Goal: Communication & Community: Answer question/provide support

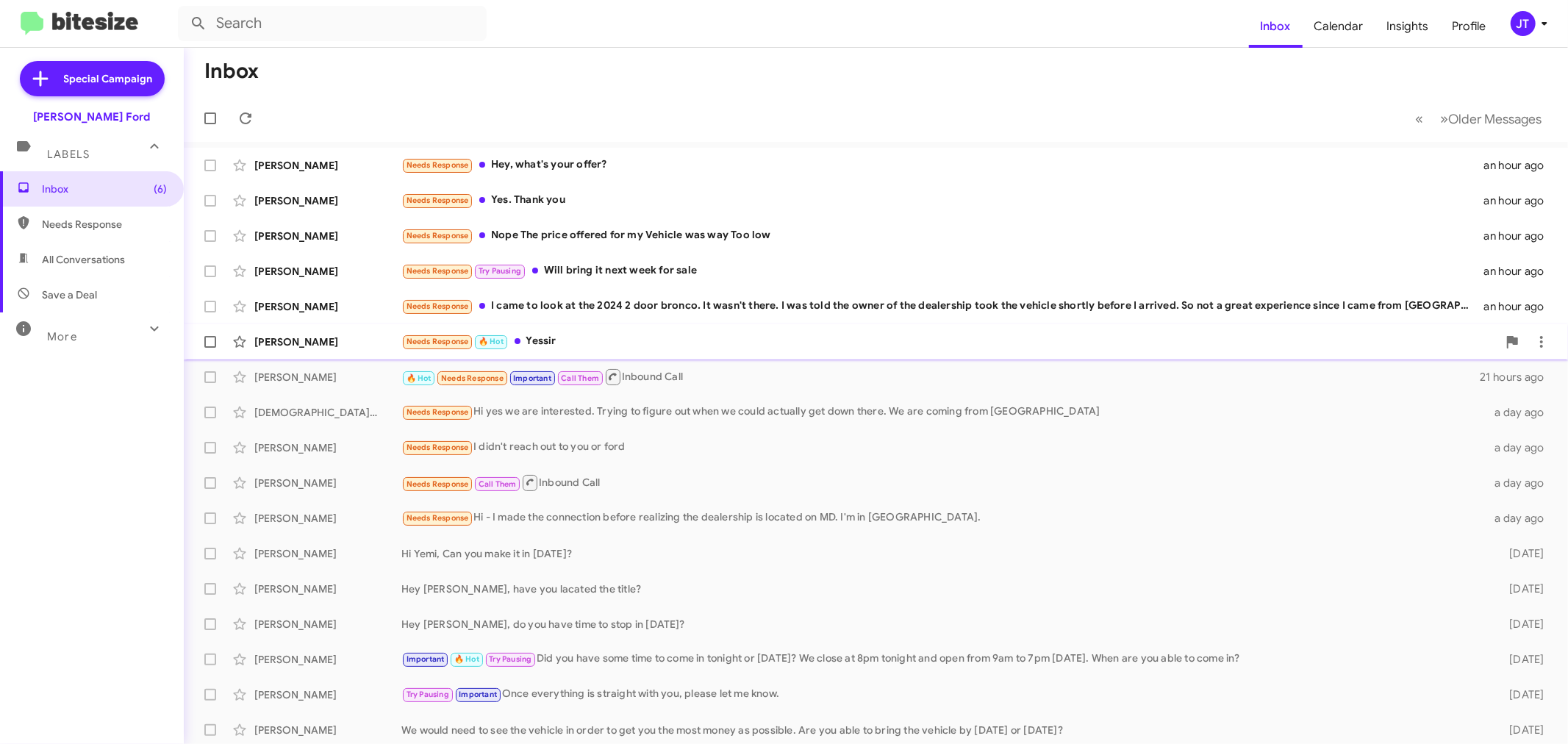
click at [650, 345] on div "Needs Response 🔥 Hot Yessir" at bounding box center [950, 341] width 1096 height 17
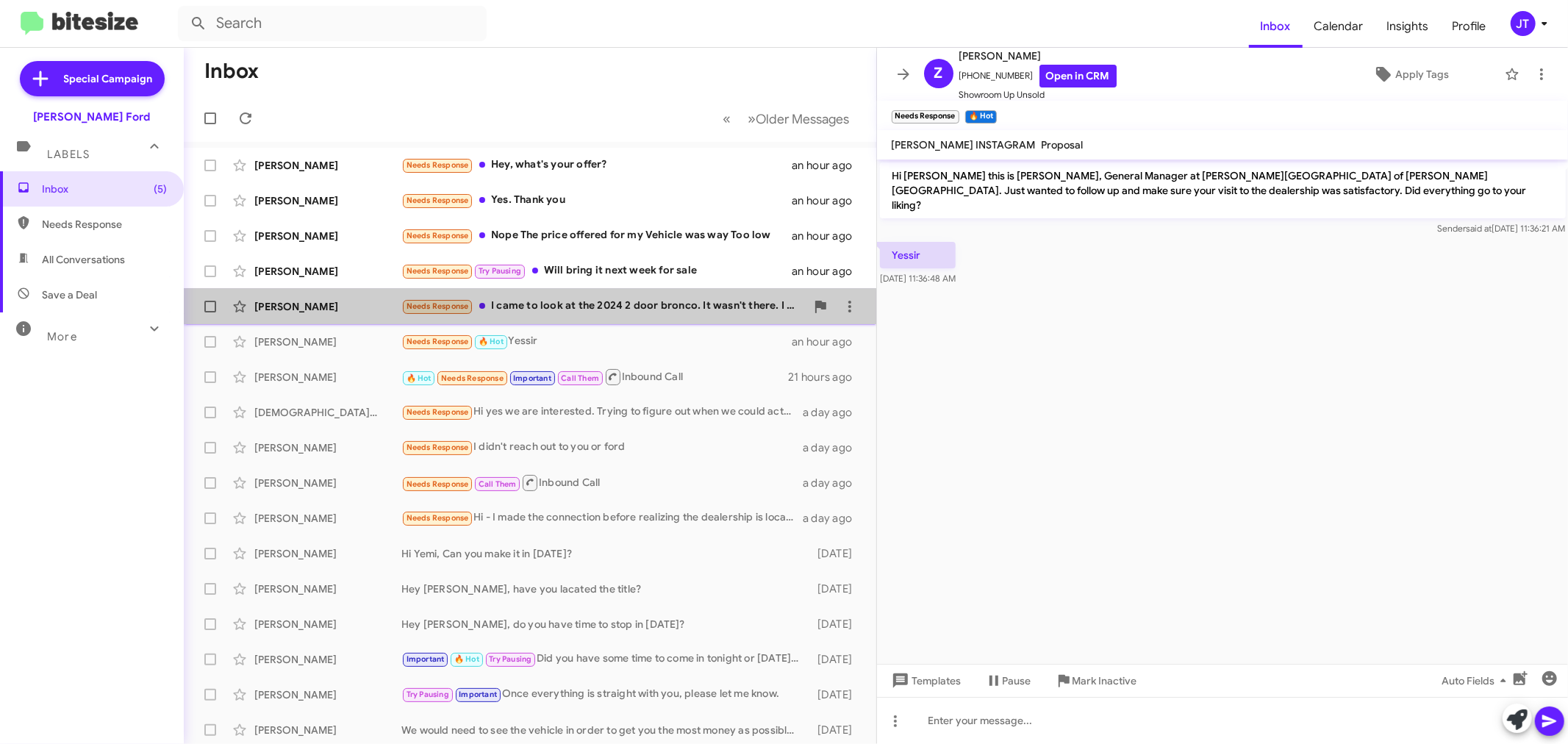
click at [719, 313] on div "Needs Response I came to look at the 2024 2 door [PERSON_NAME]. It wasn't there…" at bounding box center [604, 307] width 404 height 17
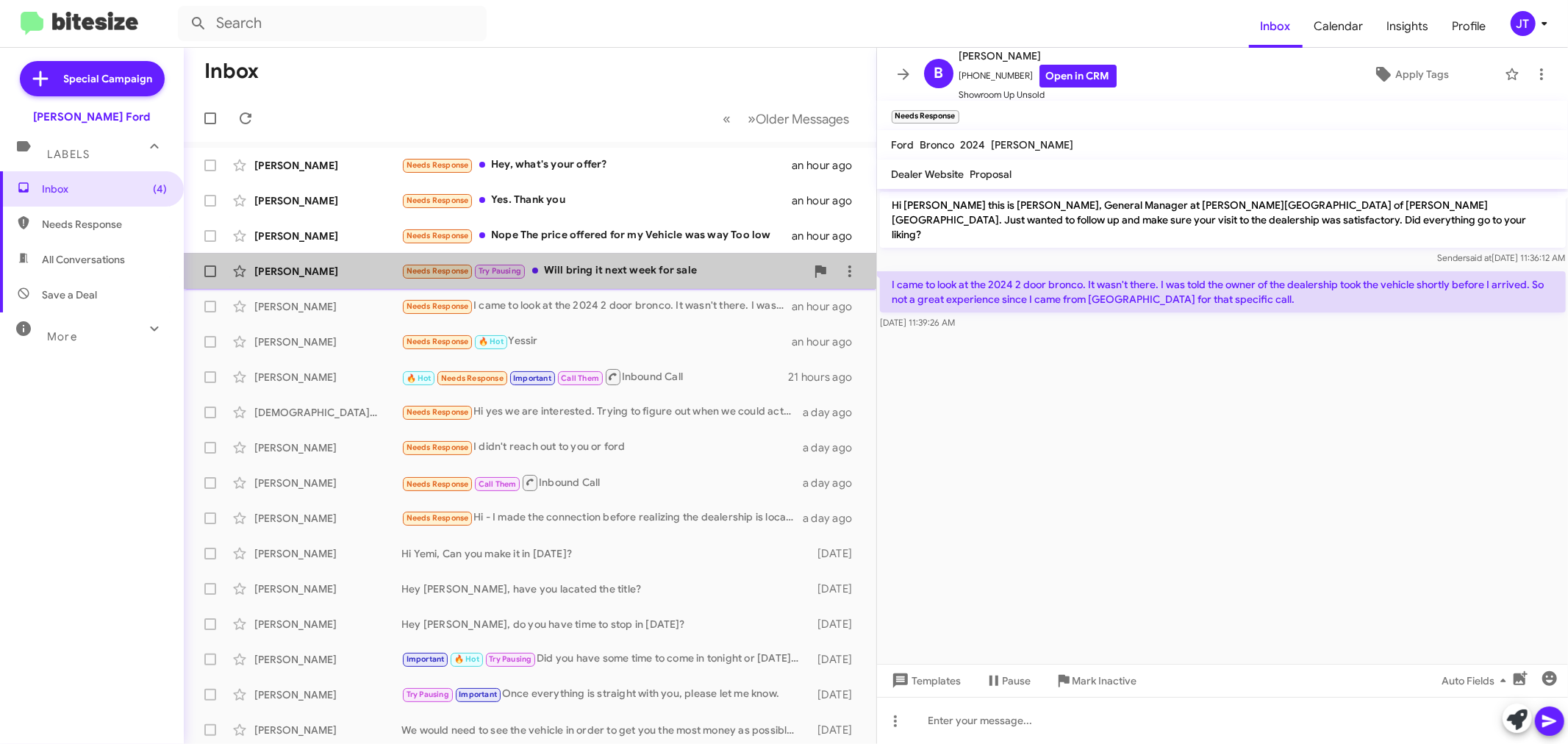
click at [667, 278] on div "Needs Response Try Pausing Will bring it next week for sale" at bounding box center [604, 271] width 404 height 17
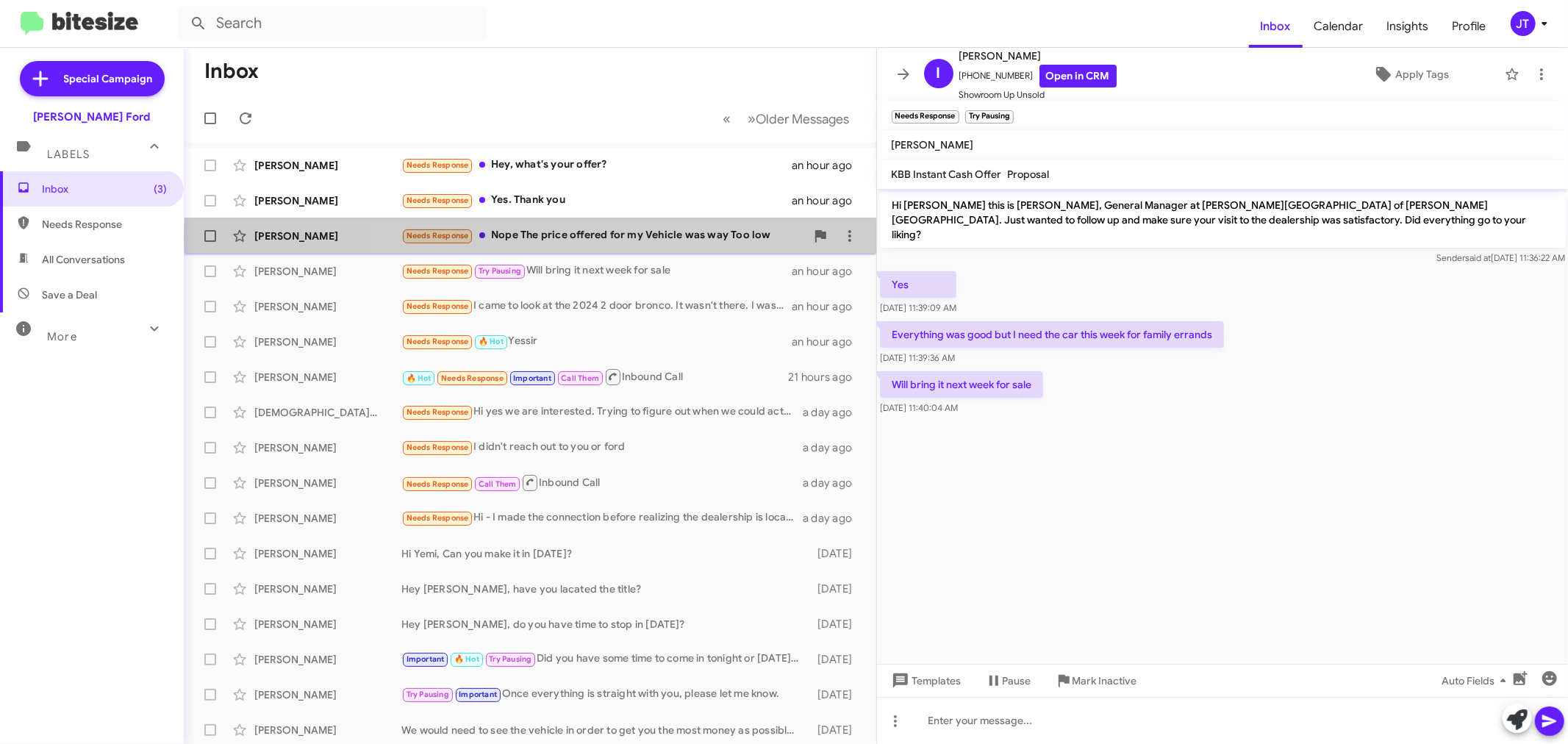
click at [672, 238] on div "Needs Response Nope The price offered for my Vehicle was way Too low" at bounding box center [604, 236] width 404 height 17
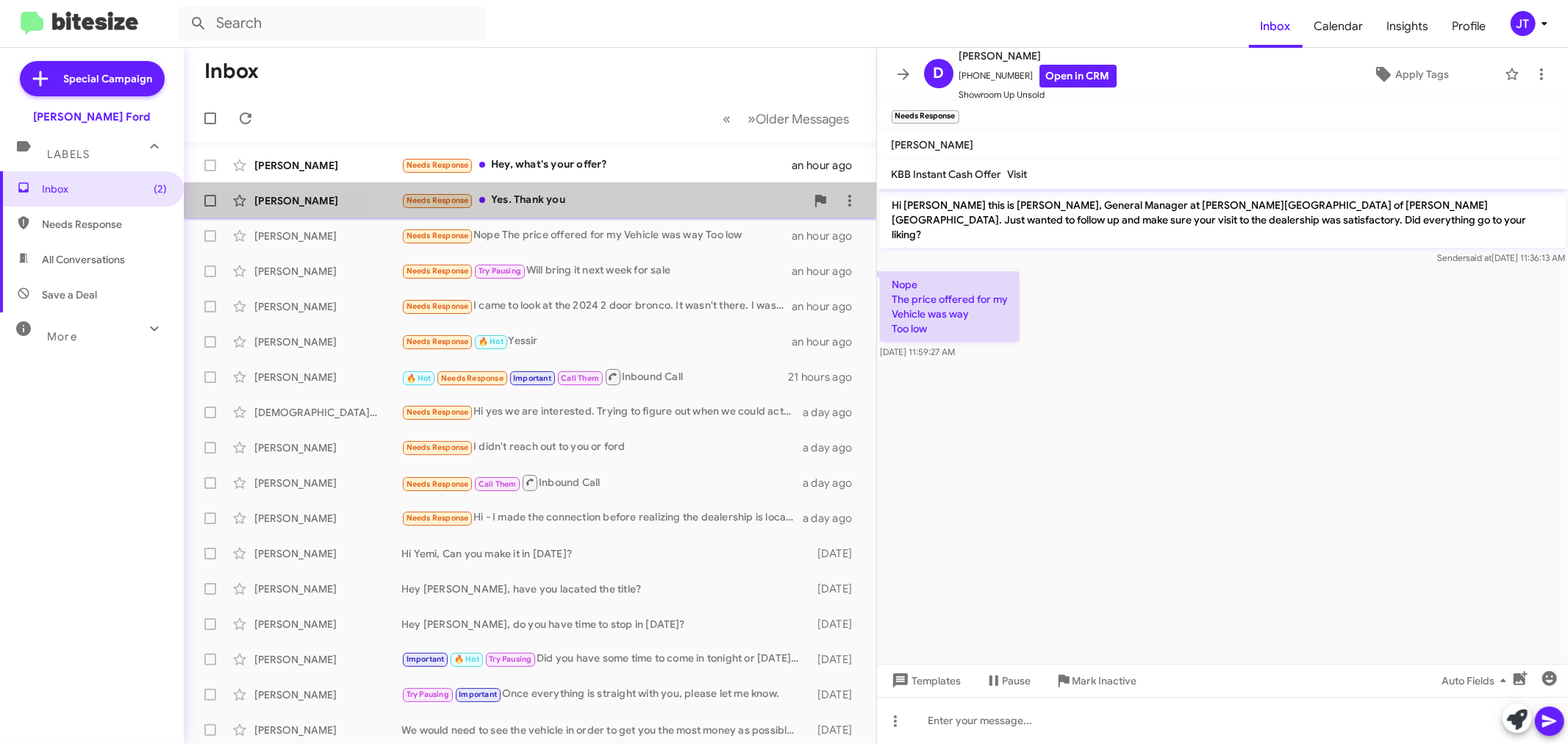
click at [633, 209] on div "Needs Response Yes. Thank you" at bounding box center [604, 201] width 404 height 17
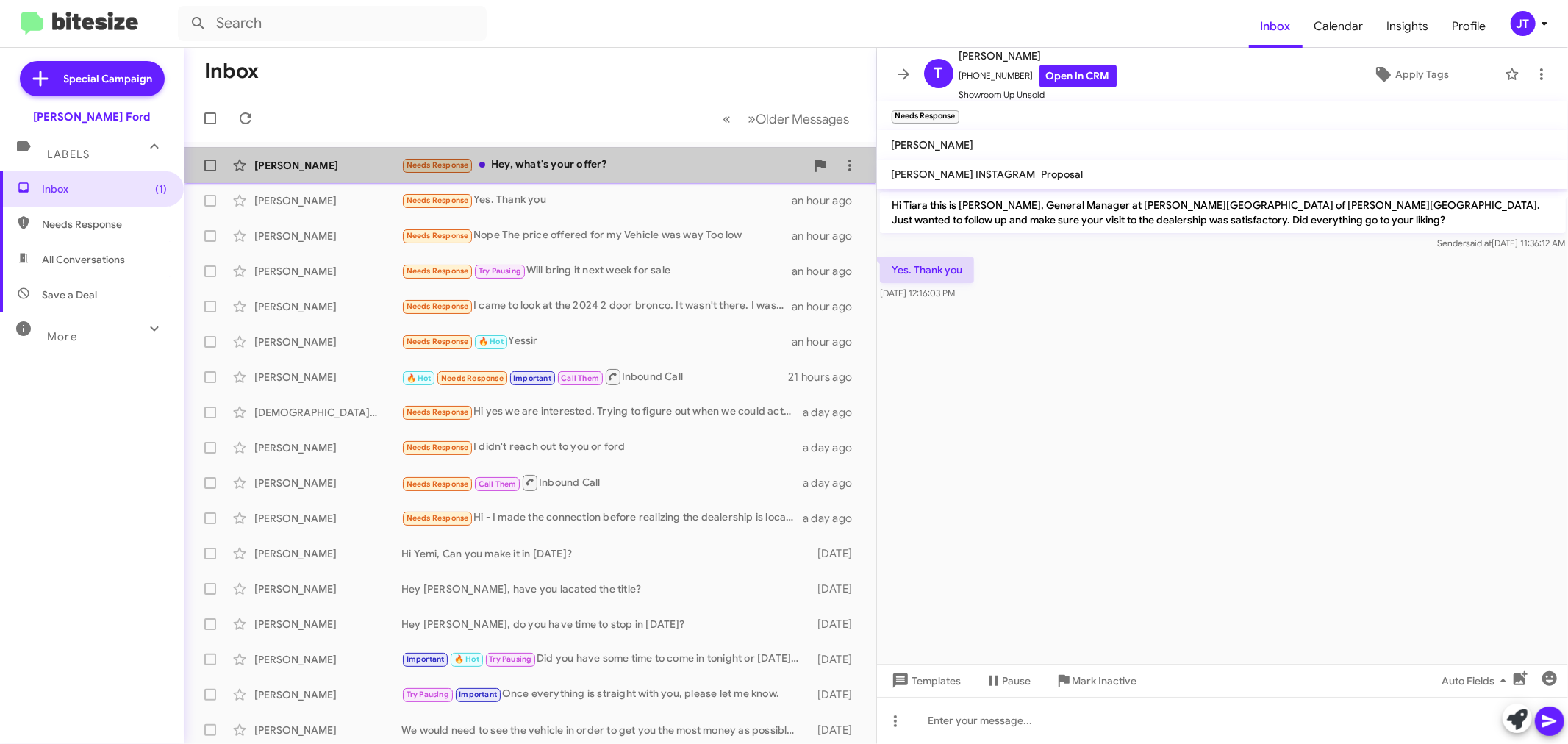
click at [622, 169] on div "Needs Response Hey, what's your offer?" at bounding box center [604, 165] width 404 height 17
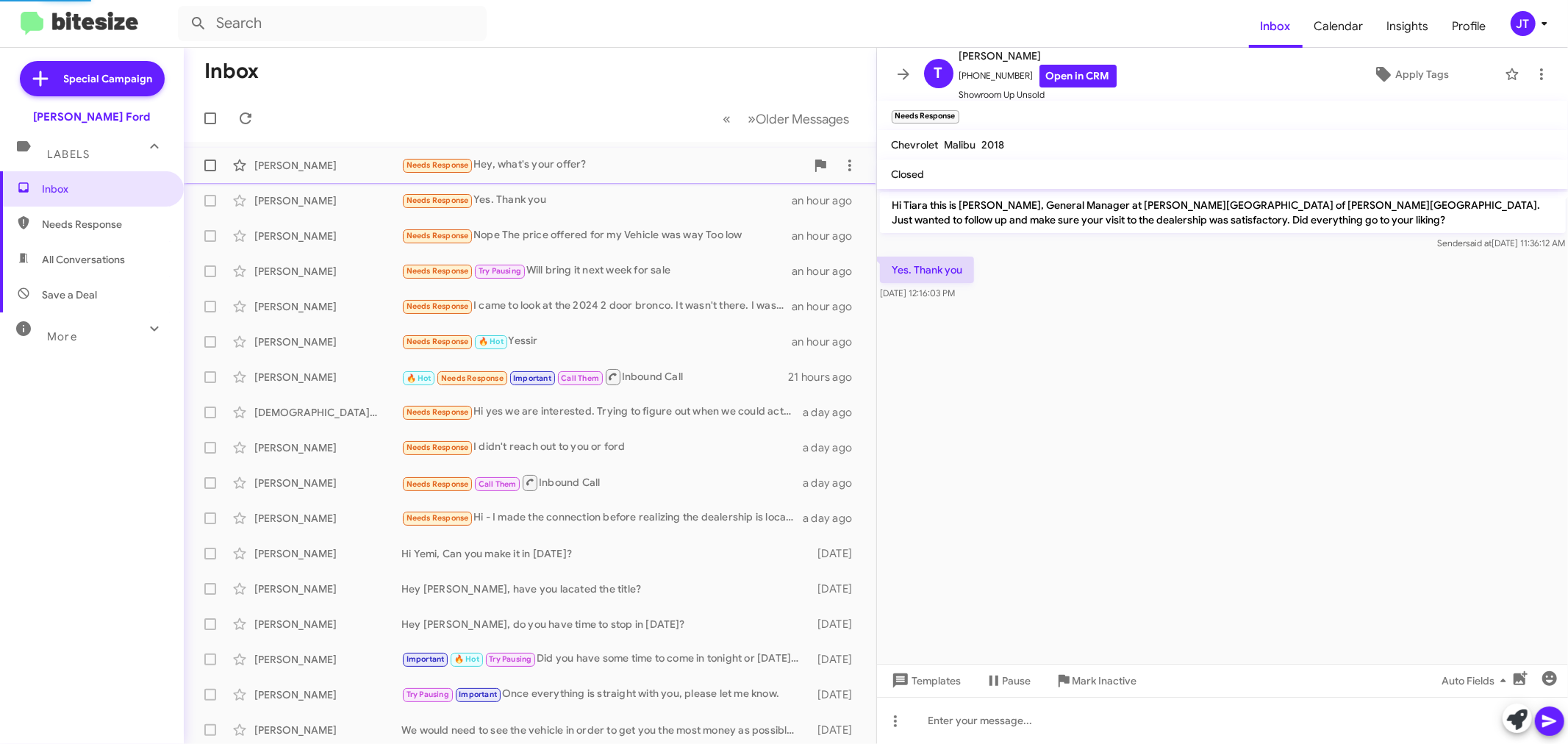
scroll to position [49, 0]
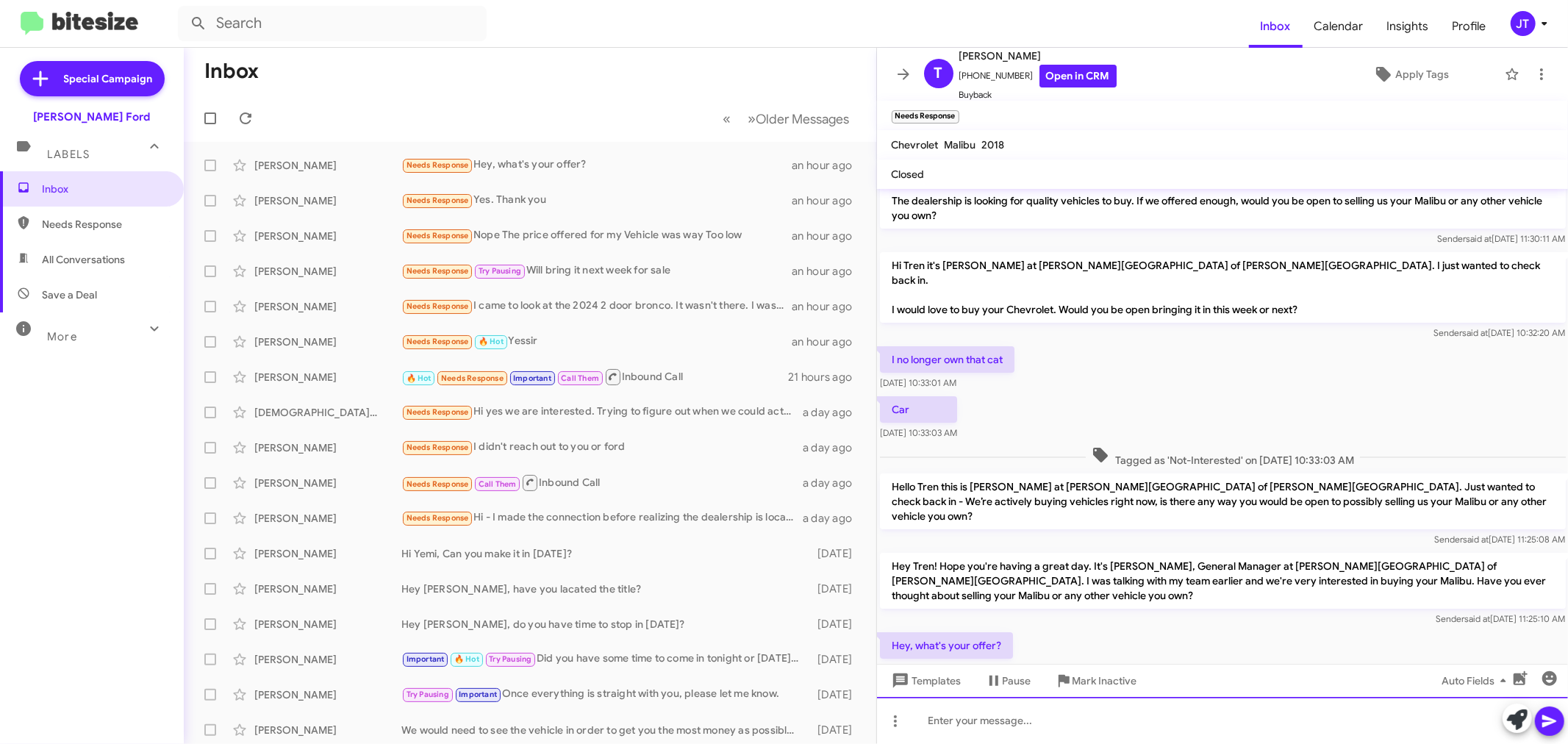
click at [1069, 720] on div at bounding box center [1222, 721] width 691 height 47
click at [1196, 732] on div "We would need to see the vehicle in order to" at bounding box center [1222, 721] width 691 height 47
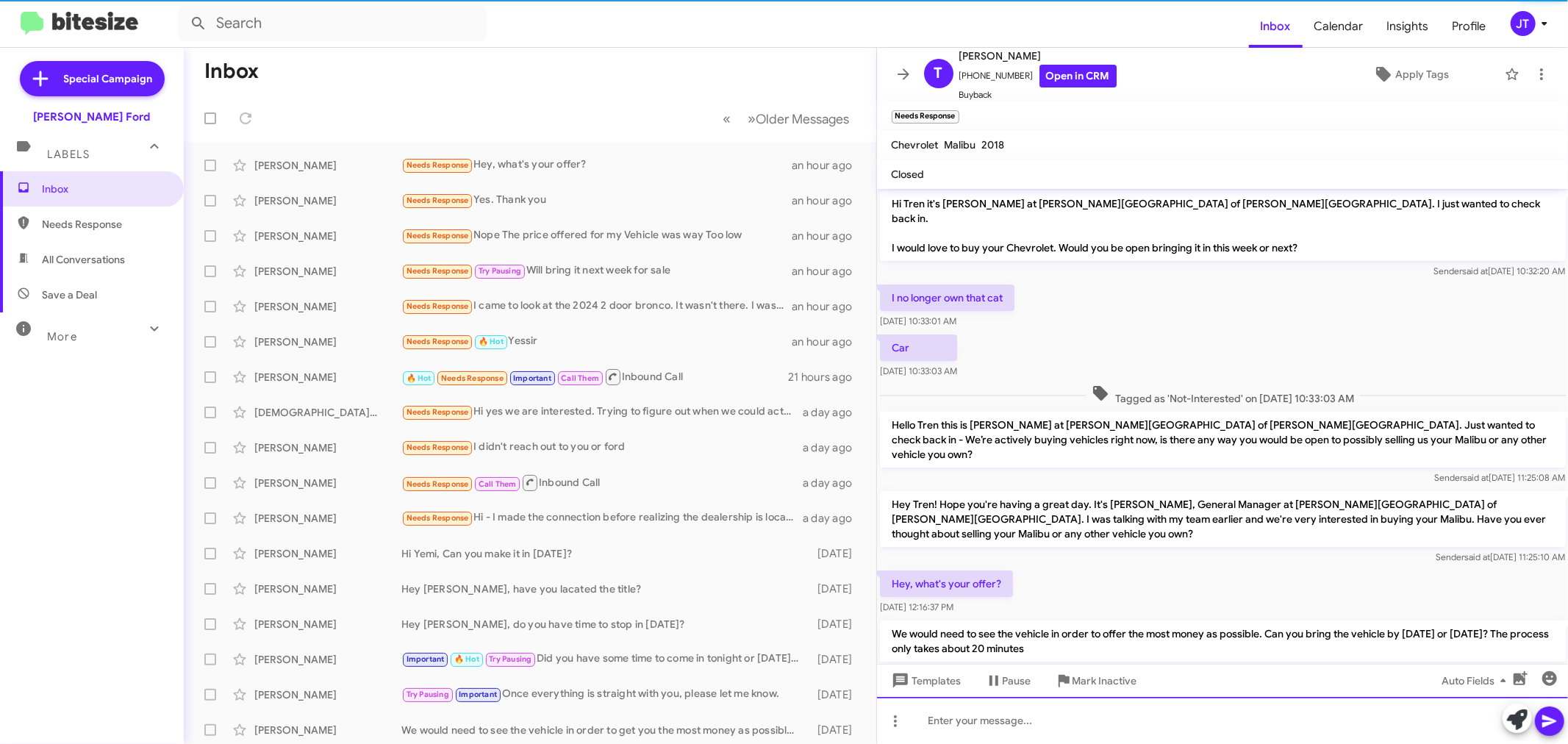
scroll to position [118, 0]
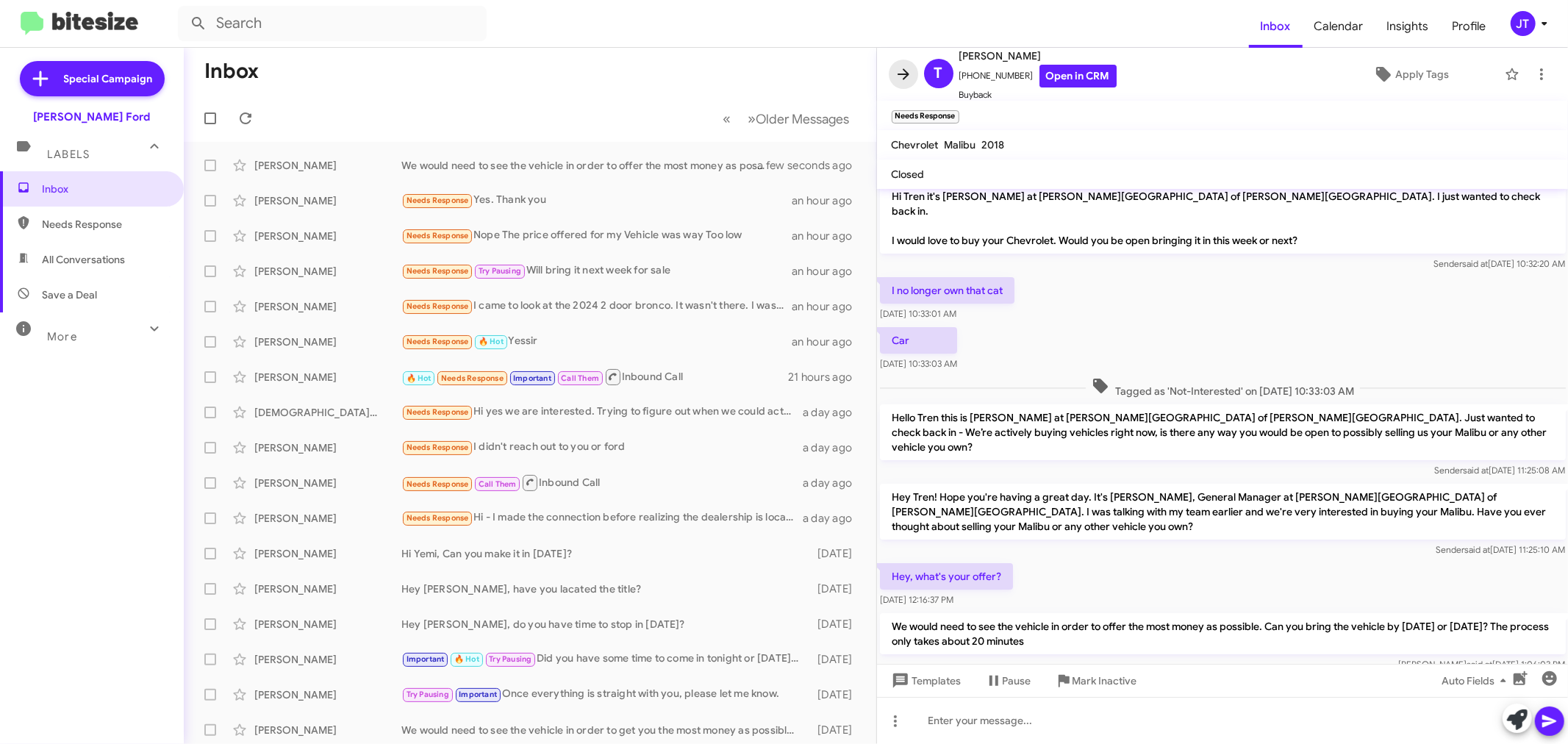
click at [907, 75] on icon at bounding box center [904, 73] width 12 height 11
